Goal: Information Seeking & Learning: Learn about a topic

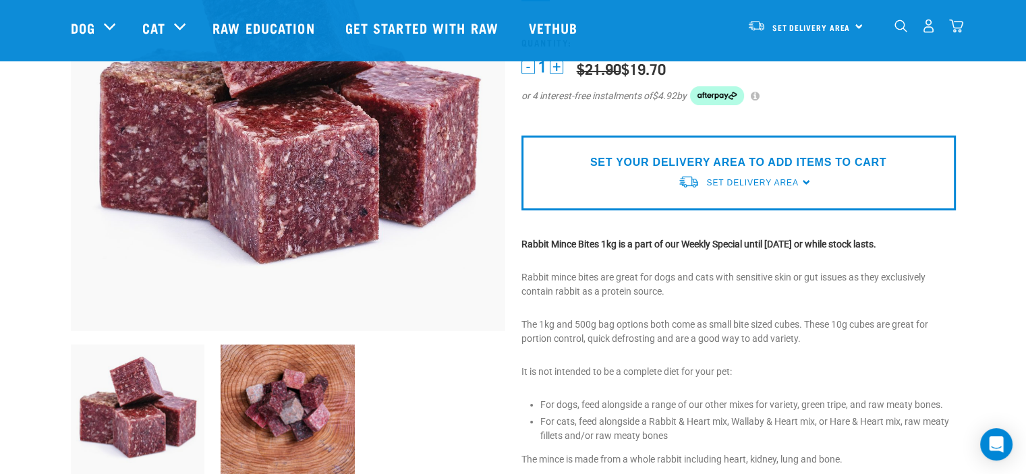
scroll to position [202, 0]
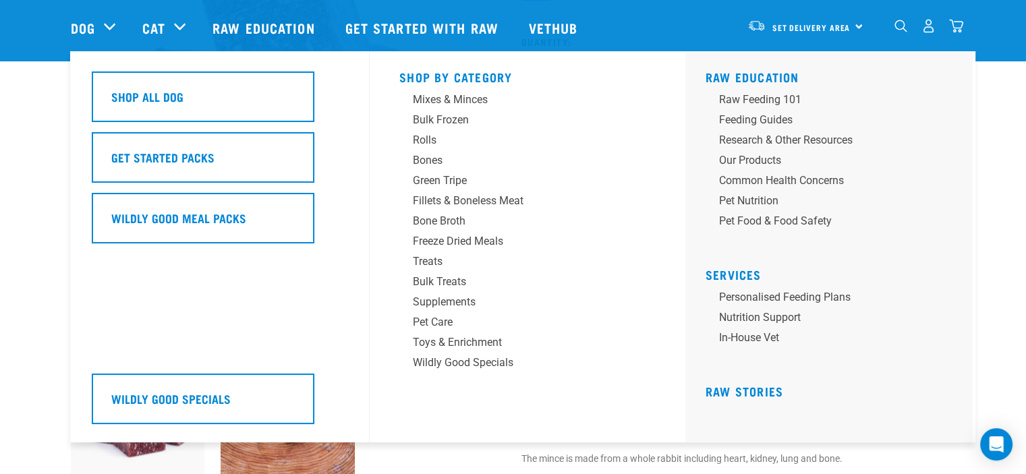
click at [102, 22] on div "Dog" at bounding box center [100, 28] width 58 height 54
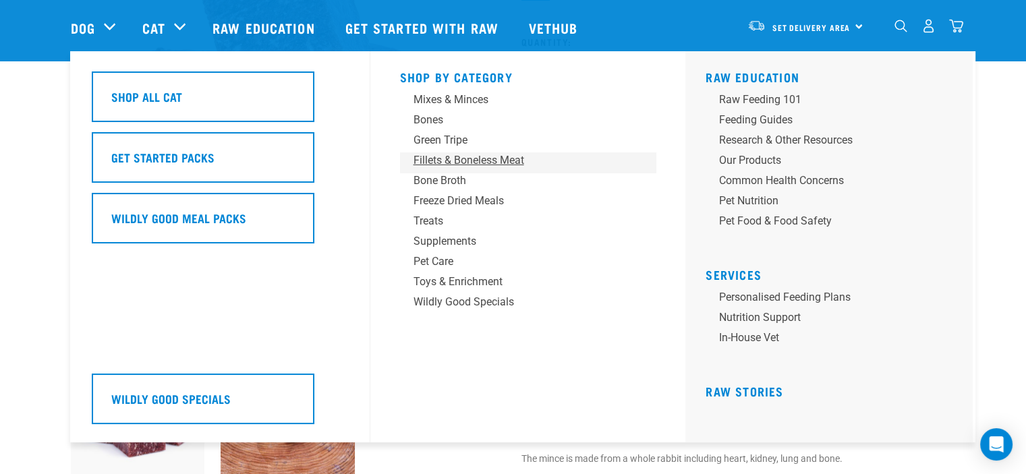
click at [469, 160] on div "Fillets & Boneless Meat" at bounding box center [518, 160] width 210 height 16
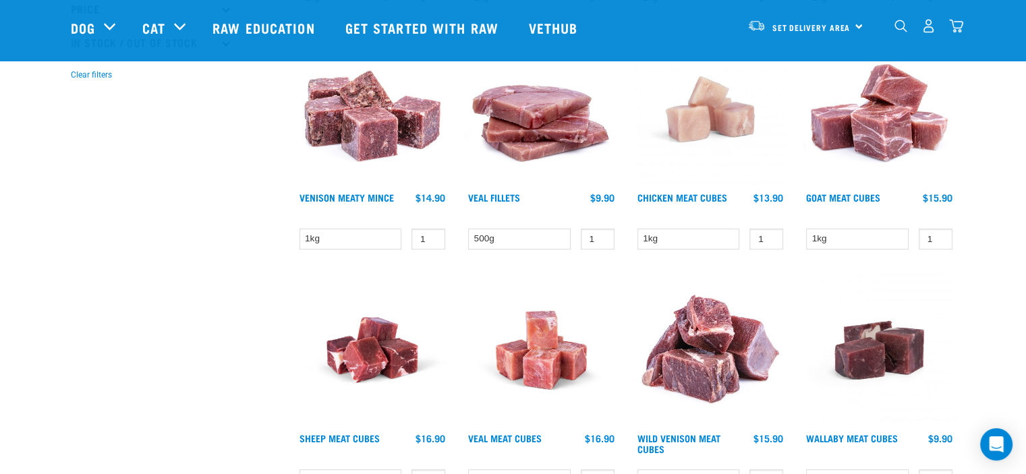
scroll to position [539, 0]
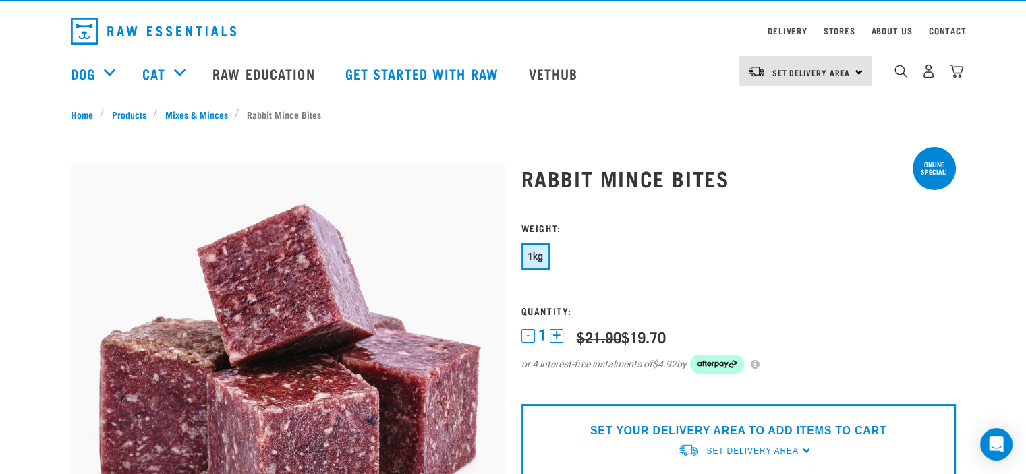
scroll to position [31, 0]
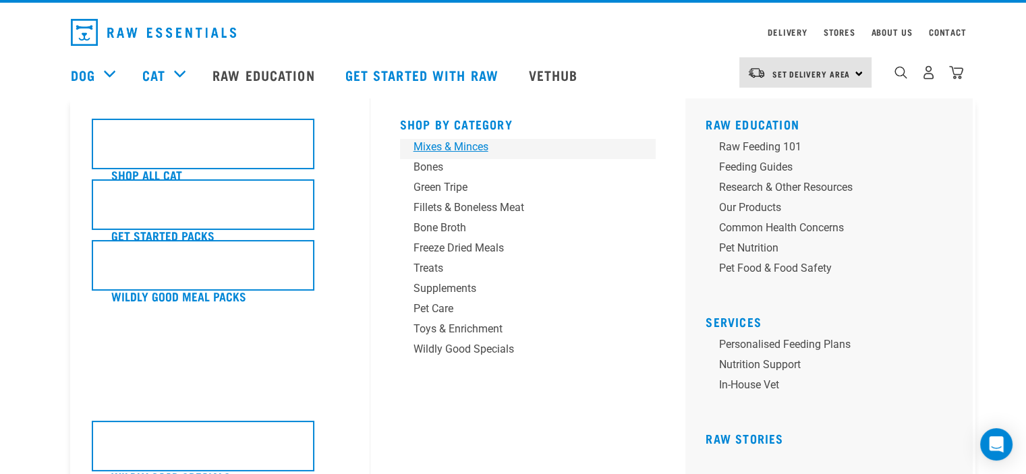
click at [445, 145] on div "Mixes & Minces" at bounding box center [518, 147] width 210 height 16
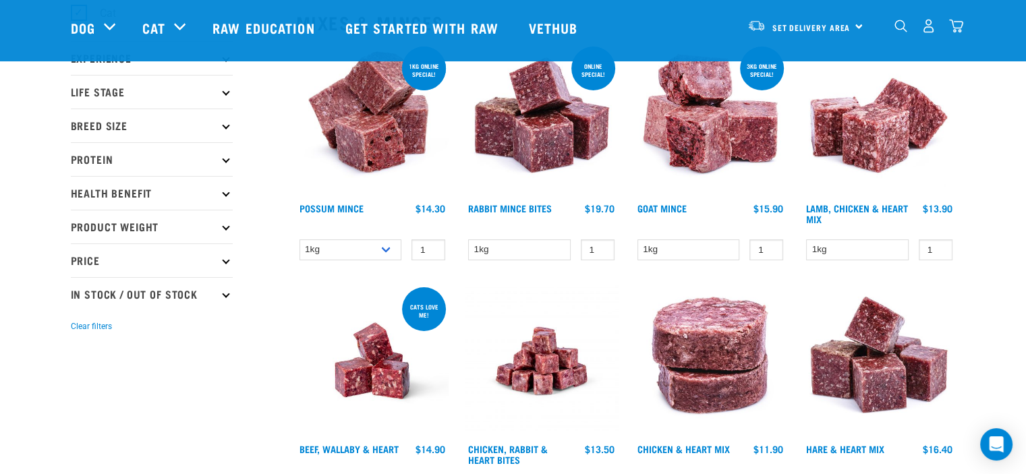
scroll to position [135, 0]
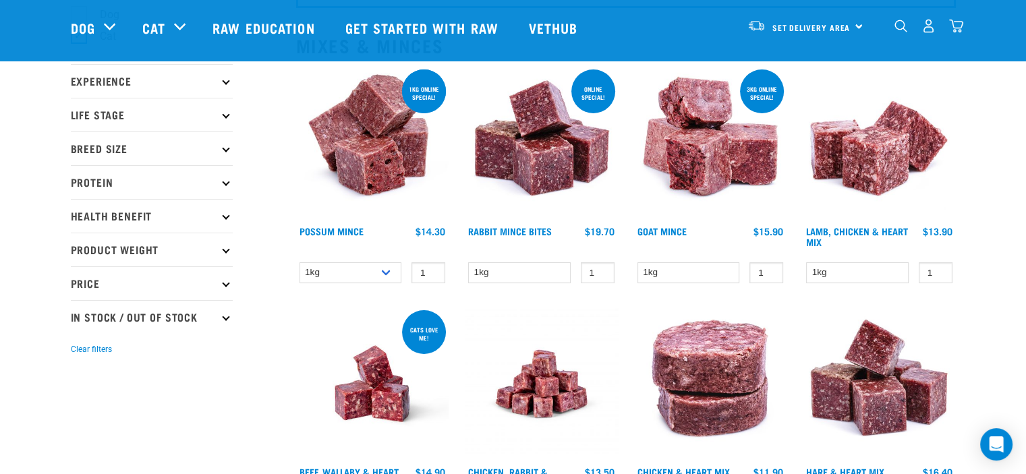
click at [712, 172] on img at bounding box center [710, 143] width 153 height 153
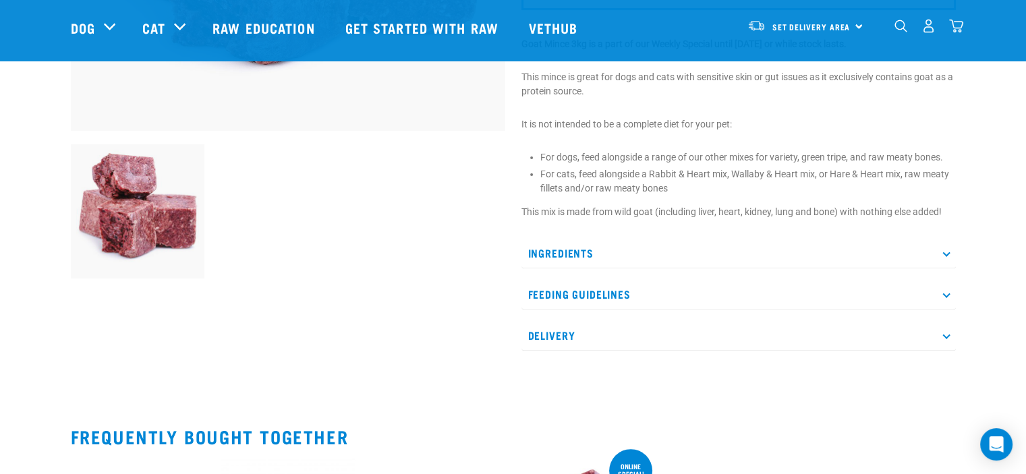
scroll to position [405, 0]
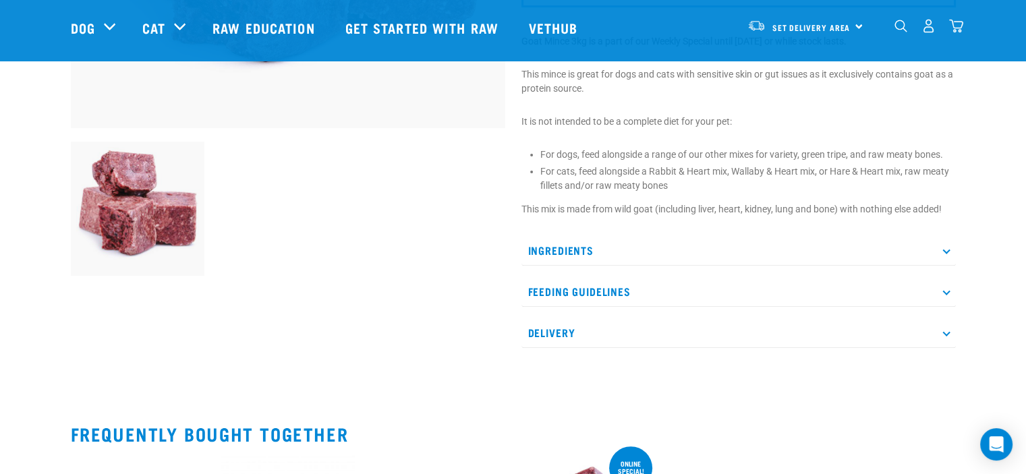
click at [578, 249] on p "Ingredients" at bounding box center [738, 250] width 434 height 30
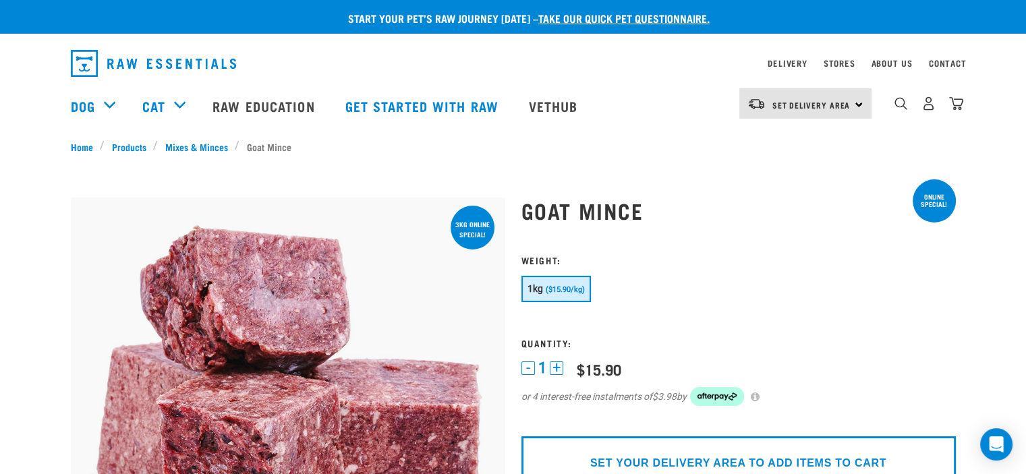
scroll to position [0, 0]
click at [196, 147] on link "Mixes & Minces" at bounding box center [196, 147] width 77 height 14
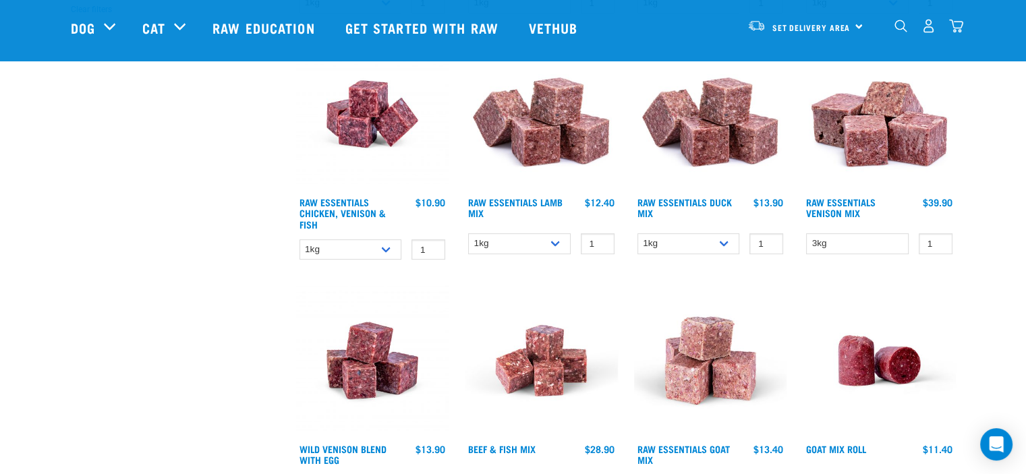
scroll to position [472, 0]
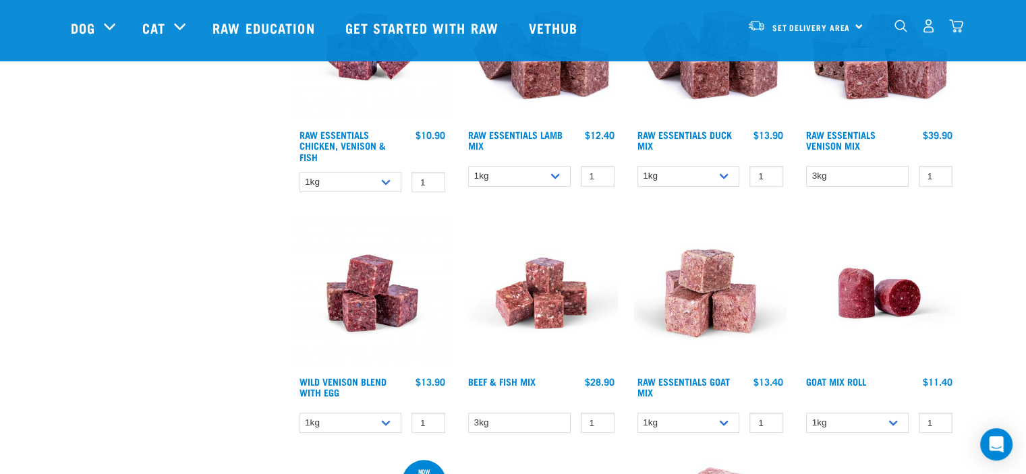
click at [724, 299] on img at bounding box center [710, 292] width 153 height 153
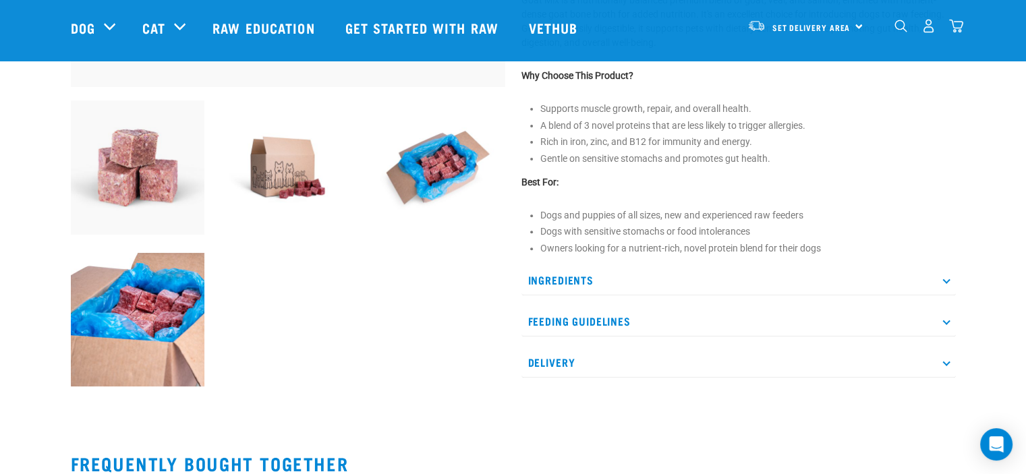
scroll to position [472, 0]
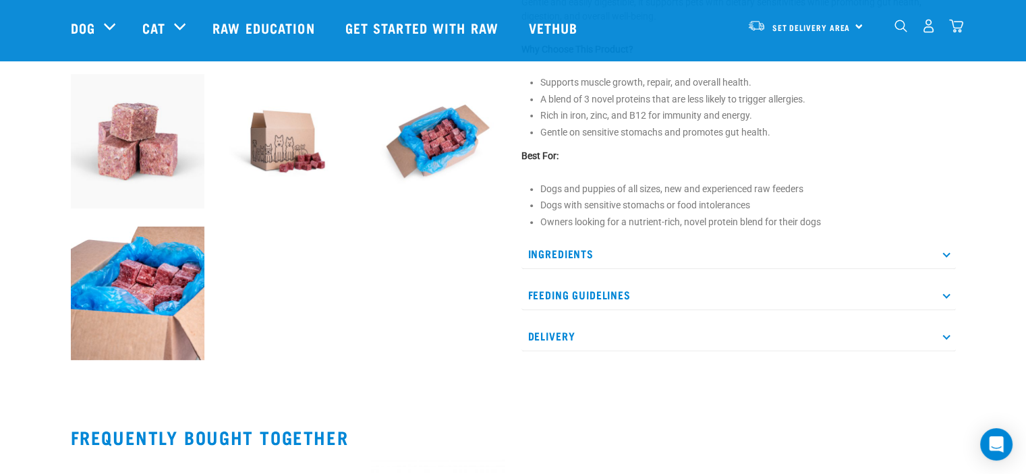
click at [556, 254] on p "Ingredients" at bounding box center [738, 254] width 434 height 30
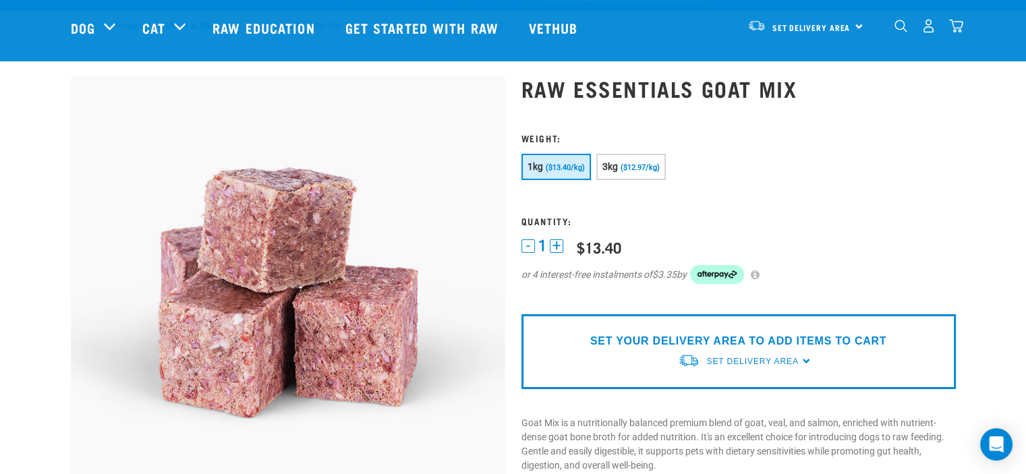
scroll to position [0, 0]
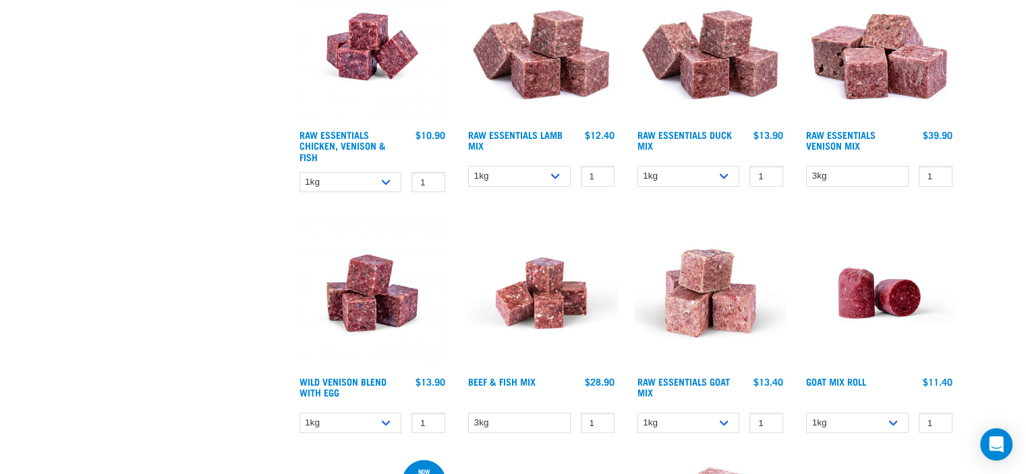
click at [738, 75] on img at bounding box center [710, 46] width 153 height 153
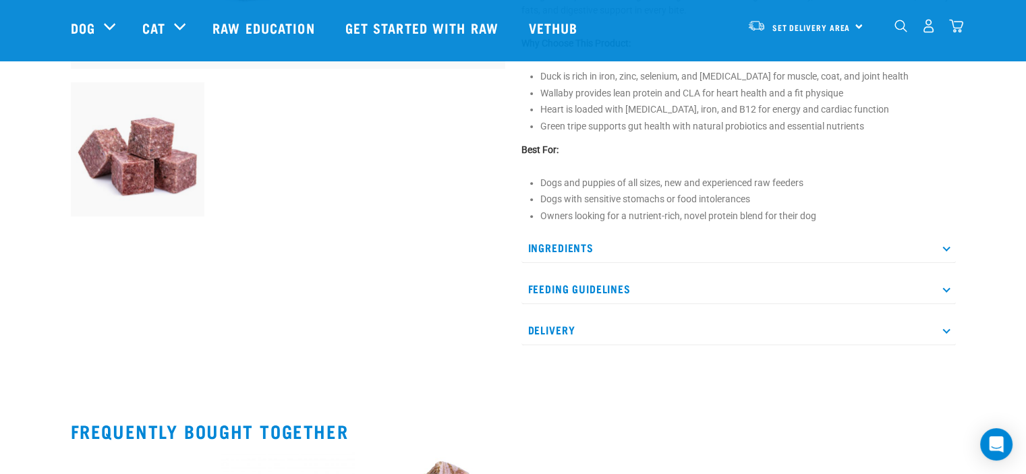
scroll to position [472, 0]
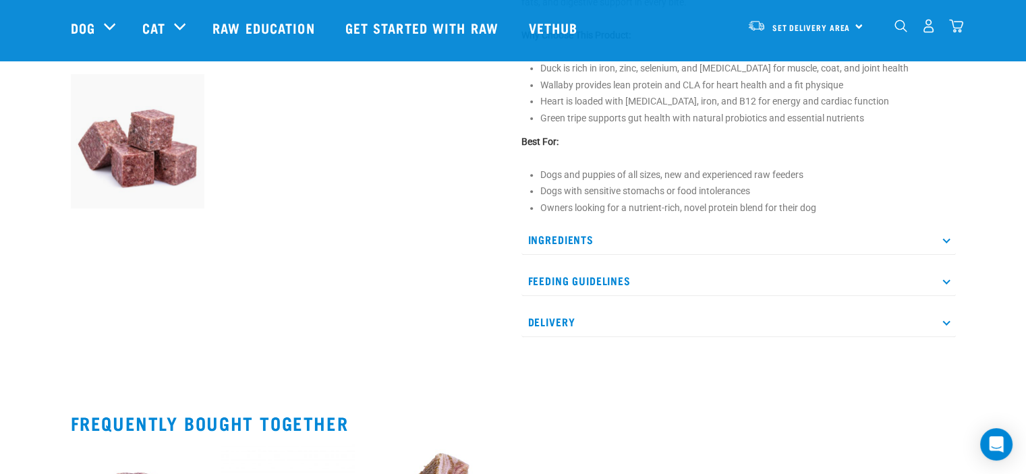
click at [575, 237] on p "Ingredients" at bounding box center [738, 240] width 434 height 30
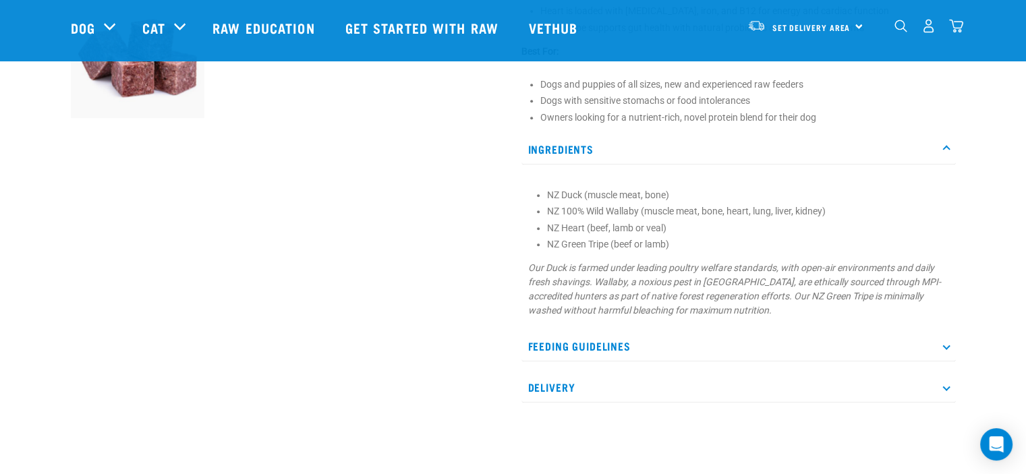
scroll to position [607, 0]
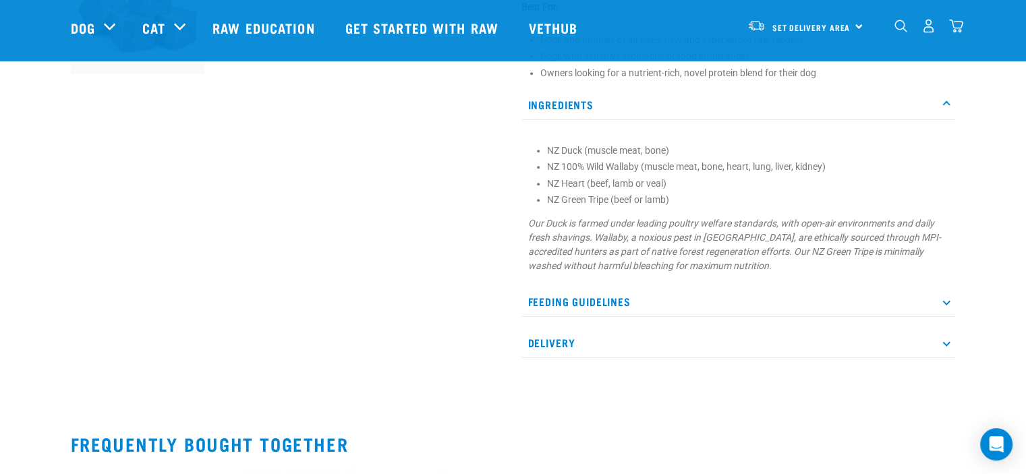
click at [570, 299] on p "Feeding Guidelines" at bounding box center [738, 302] width 434 height 30
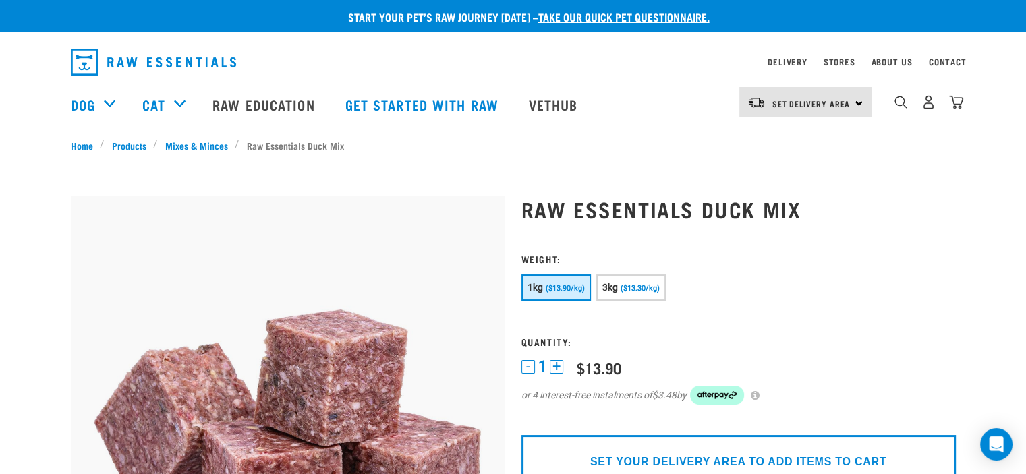
scroll to position [0, 0]
